Goal: Task Accomplishment & Management: Manage account settings

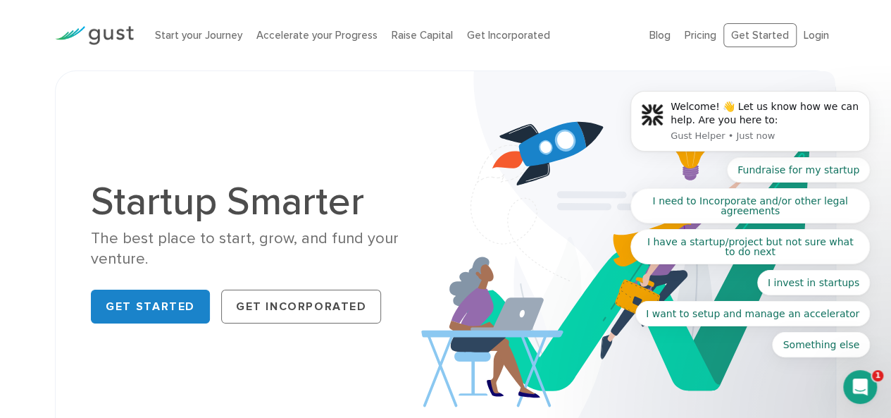
click at [809, 34] on body "Welcome! 👋 Let us know how we can help. Are you here to: Gust Helper • Just now…" at bounding box center [750, 127] width 270 height 493
drag, startPoint x: 830, startPoint y: 38, endPoint x: 821, endPoint y: 37, distance: 9.3
click at [829, 38] on body "Welcome! 👋 Let us know how we can help. Are you here to: Gust Helper • Just now…" at bounding box center [750, 127] width 270 height 493
click at [818, 36] on body "Welcome! 👋 Let us know how we can help. Are you here to: Gust Helper • Just now…" at bounding box center [750, 127] width 270 height 493
click at [808, 35] on body "Welcome! 👋 Let us know how we can help. Are you here to: Gust Helper • Just now…" at bounding box center [750, 127] width 270 height 493
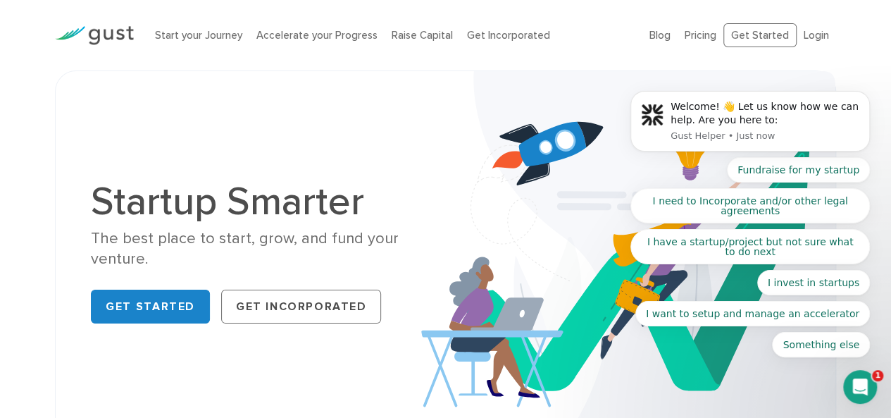
click at [808, 42] on body "Welcome! 👋 Let us know how we can help. Are you here to: Gust Helper • Just now…" at bounding box center [750, 127] width 270 height 493
click at [807, 39] on body "Welcome! 👋 Let us know how we can help. Are you here to: Gust Helper • Just now…" at bounding box center [750, 127] width 270 height 493
click at [808, 37] on body "Welcome! 👋 Let us know how we can help. Are you here to: Gust Helper • Just now…" at bounding box center [750, 127] width 270 height 493
drag, startPoint x: 807, startPoint y: 37, endPoint x: 826, endPoint y: 65, distance: 33.4
click at [808, 37] on body "Welcome! 👋 Let us know how we can help. Are you here to: Gust Helper • Just now…" at bounding box center [750, 127] width 270 height 493
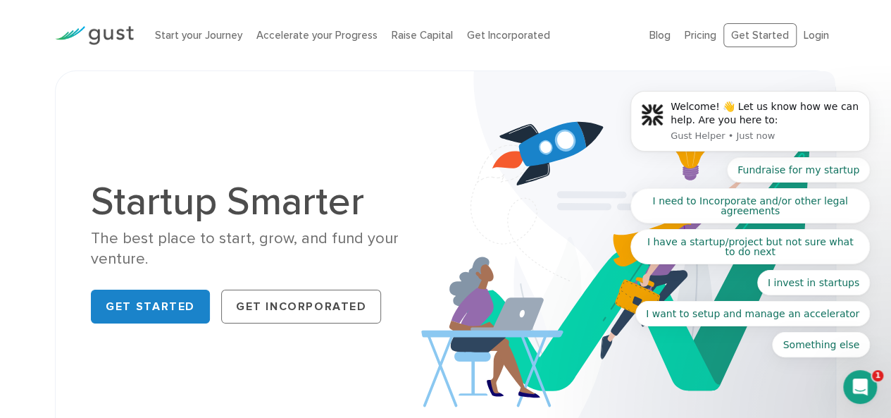
click at [812, 49] on body "Welcome! 👋 Let us know how we can help. Are you here to: Gust Helper • Just now…" at bounding box center [750, 127] width 270 height 493
click at [807, 30] on body "Welcome! 👋 Let us know how we can help. Are you here to: Gust Helper • Just now…" at bounding box center [750, 127] width 270 height 493
click at [866, 96] on icon "Dismiss notification" at bounding box center [865, 94] width 5 height 5
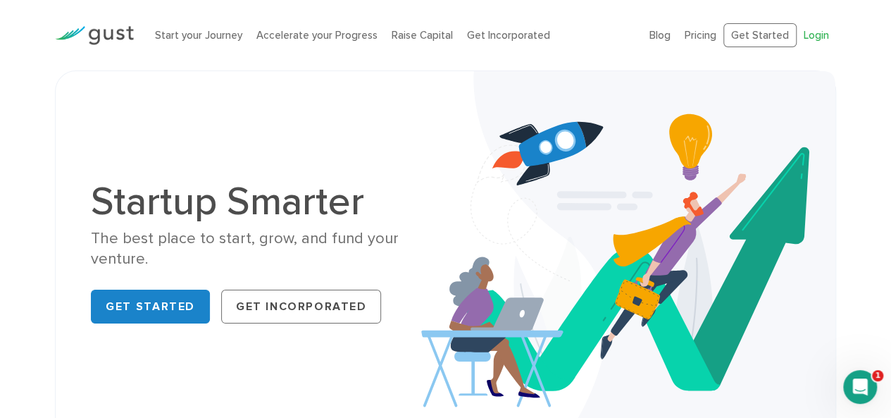
click at [814, 30] on link "Login" at bounding box center [816, 35] width 25 height 13
